Goal: Task Accomplishment & Management: Manage account settings

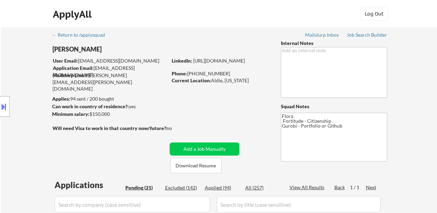
select select ""pending""
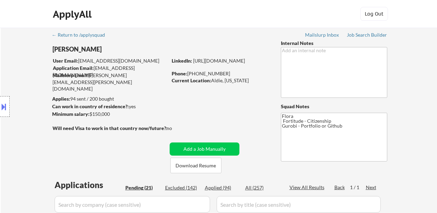
select select ""pending""
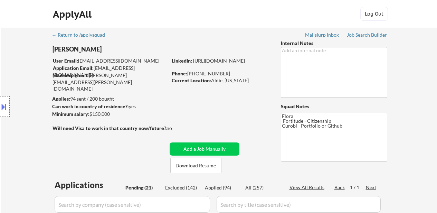
select select ""pending""
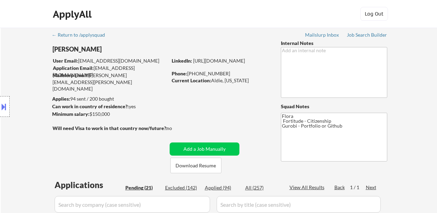
select select ""pending""
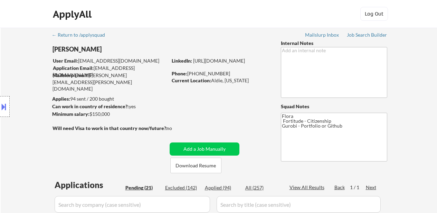
select select ""pending""
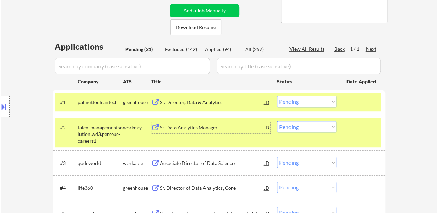
scroll to position [138, 0]
click at [299, 102] on select "Choose an option... Pending Applied Excluded (Questions) Excluded (Expired) Exc…" at bounding box center [306, 101] width 59 height 11
click at [277, 96] on select "Choose an option... Pending Applied Excluded (Questions) Excluded (Expired) Exc…" at bounding box center [306, 101] width 59 height 11
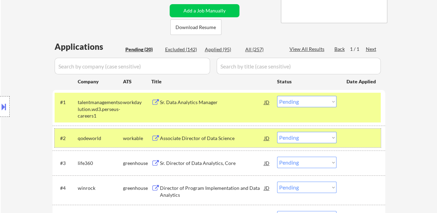
click at [356, 138] on div at bounding box center [362, 138] width 30 height 12
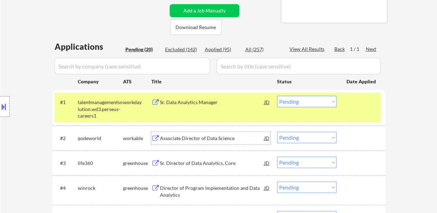
click at [221, 137] on div "Associate Director of Data Science" at bounding box center [212, 138] width 104 height 7
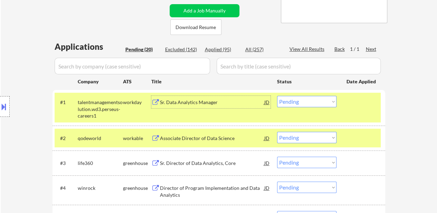
click at [168, 105] on div "Sr. Data Analytics Manager" at bounding box center [212, 102] width 104 height 7
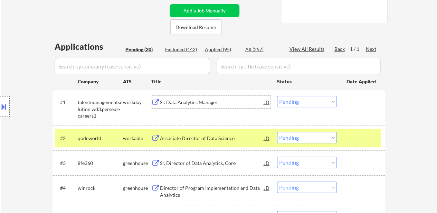
click at [291, 100] on select "Choose an option... Pending Applied Excluded (Questions) Excluded (Expired) Exc…" at bounding box center [306, 101] width 59 height 11
click at [277, 96] on select "Choose an option... Pending Applied Excluded (Questions) Excluded (Expired) Exc…" at bounding box center [306, 101] width 59 height 11
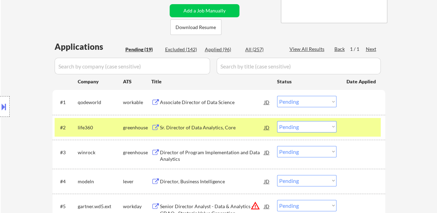
click at [303, 99] on select "Choose an option... Pending Applied Excluded (Questions) Excluded (Expired) Exc…" at bounding box center [306, 101] width 59 height 11
click at [277, 96] on select "Choose an option... Pending Applied Excluded (Questions) Excluded (Expired) Exc…" at bounding box center [306, 101] width 59 height 11
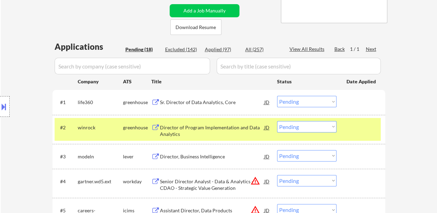
click at [359, 123] on div at bounding box center [362, 127] width 30 height 12
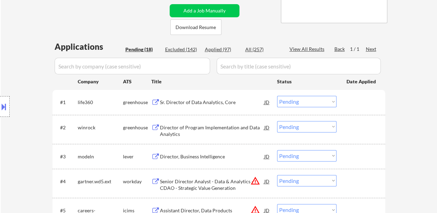
click at [202, 102] on div "Sr. Director of Data Analytics, Core" at bounding box center [212, 102] width 104 height 7
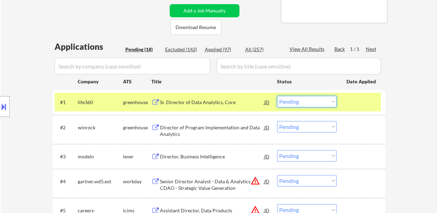
click at [326, 101] on select "Choose an option... Pending Applied Excluded (Questions) Excluded (Expired) Exc…" at bounding box center [306, 101] width 59 height 11
click at [277, 96] on select "Choose an option... Pending Applied Excluded (Questions) Excluded (Expired) Exc…" at bounding box center [306, 101] width 59 height 11
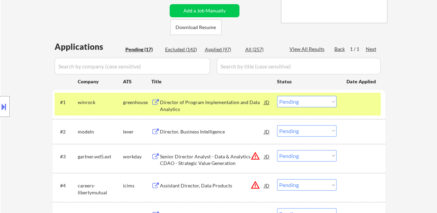
click at [350, 103] on div at bounding box center [362, 102] width 30 height 12
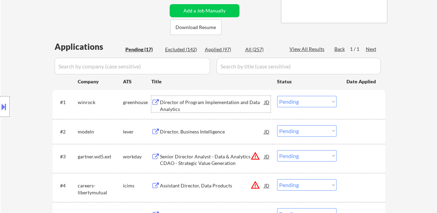
click at [201, 102] on div "Director of Program Implementation and Data Analytics" at bounding box center [212, 105] width 104 height 13
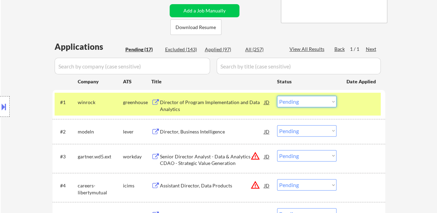
click at [324, 100] on select "Choose an option... Pending Applied Excluded (Questions) Excluded (Expired) Exc…" at bounding box center [306, 101] width 59 height 11
click at [277, 96] on select "Choose an option... Pending Applied Excluded (Questions) Excluded (Expired) Exc…" at bounding box center [306, 101] width 59 height 11
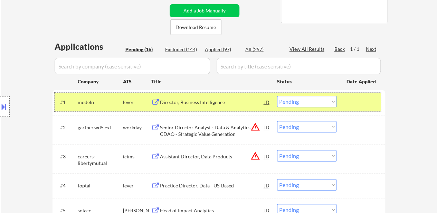
click at [353, 104] on div at bounding box center [362, 102] width 30 height 12
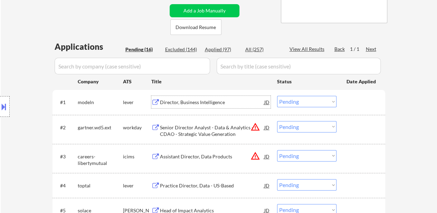
click at [206, 103] on div "Director, Business Intelligence" at bounding box center [212, 102] width 104 height 7
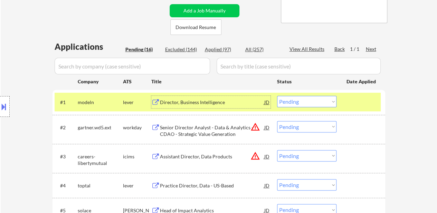
click at [194, 131] on div "Senior Director Analyst - Data & Analytics - CDAO - Strategic Value Generation" at bounding box center [212, 130] width 104 height 13
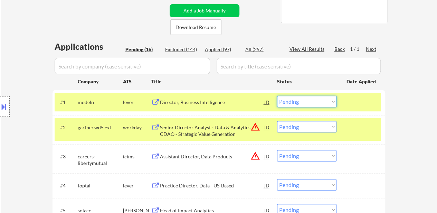
click at [310, 102] on select "Choose an option... Pending Applied Excluded (Questions) Excluded (Expired) Exc…" at bounding box center [306, 101] width 59 height 11
click at [277, 96] on select "Choose an option... Pending Applied Excluded (Questions) Excluded (Expired) Exc…" at bounding box center [306, 101] width 59 height 11
select select ""pending""
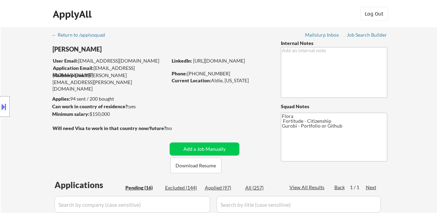
select select ""pending""
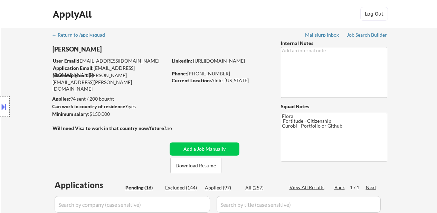
select select ""pending""
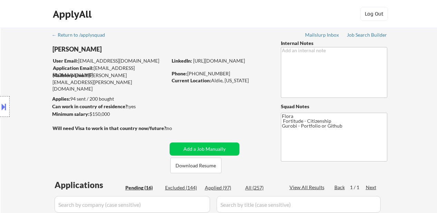
select select ""pending""
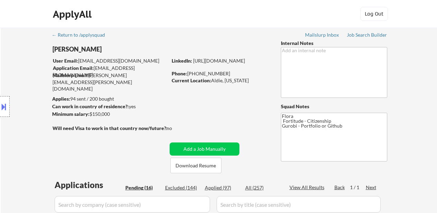
select select ""pending""
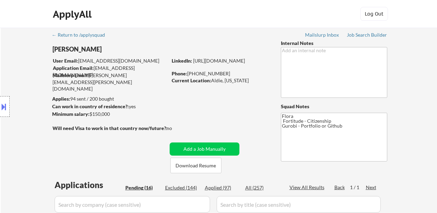
select select ""pending""
click at [222, 186] on div "Applied (97)" at bounding box center [222, 187] width 35 height 7
select select ""applied""
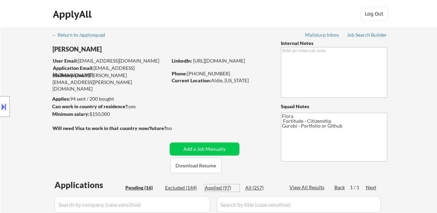
select select ""applied""
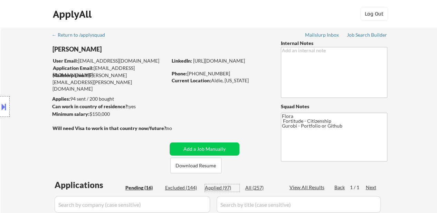
select select ""applied""
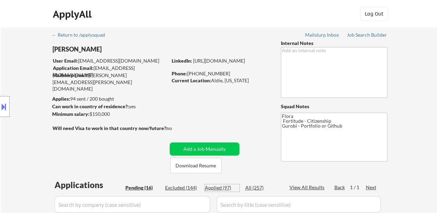
select select ""applied""
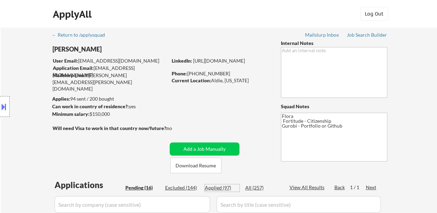
select select ""applied""
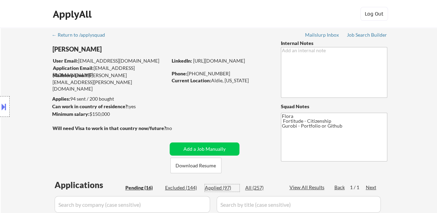
select select ""applied""
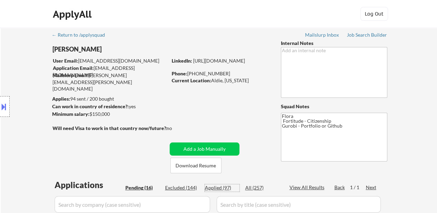
select select ""applied""
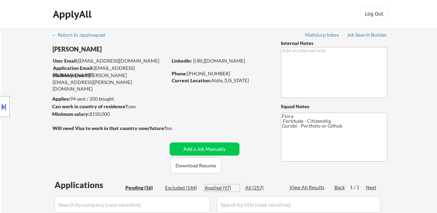
select select ""applied""
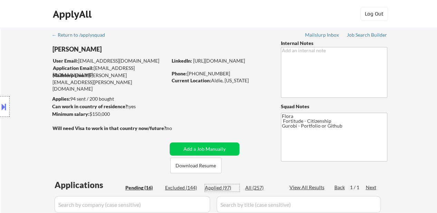
select select ""applied""
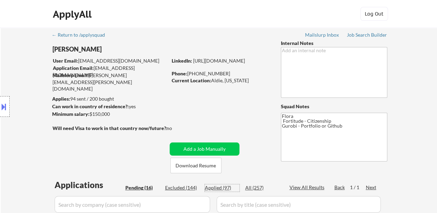
select select ""applied""
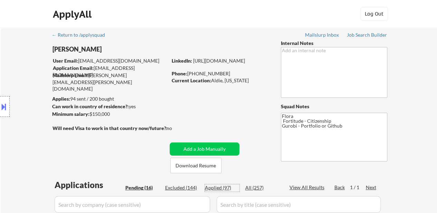
select select ""applied""
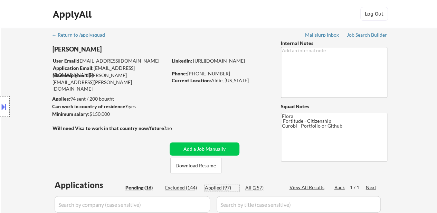
select select ""applied""
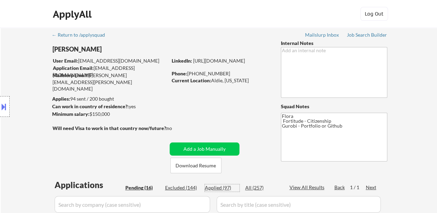
select select ""applied""
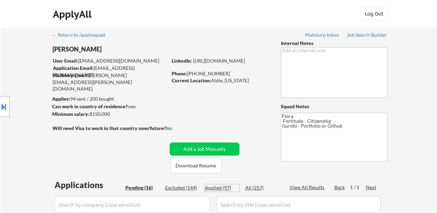
select select ""applied""
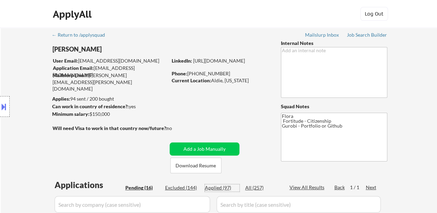
select select ""applied""
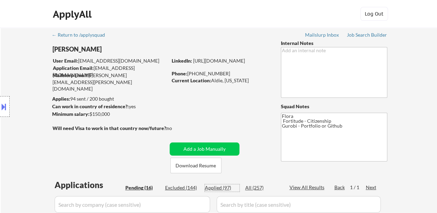
select select ""applied""
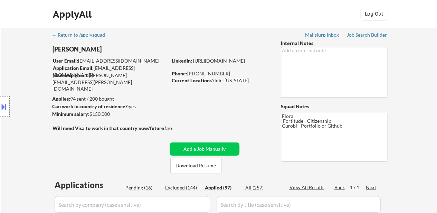
select select ""applied""
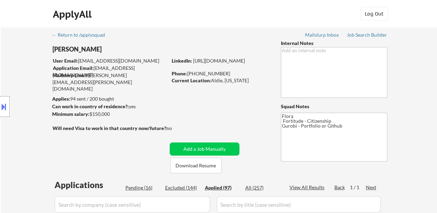
select select ""applied""
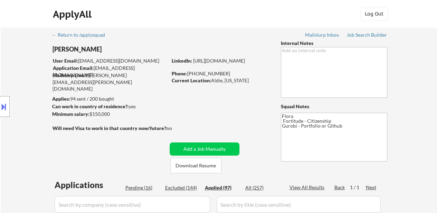
select select ""applied""
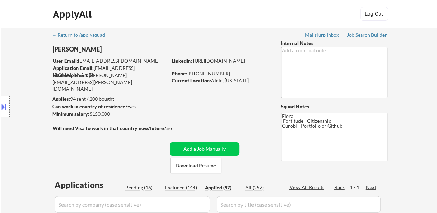
select select ""applied""
